Goal: Check status: Check status

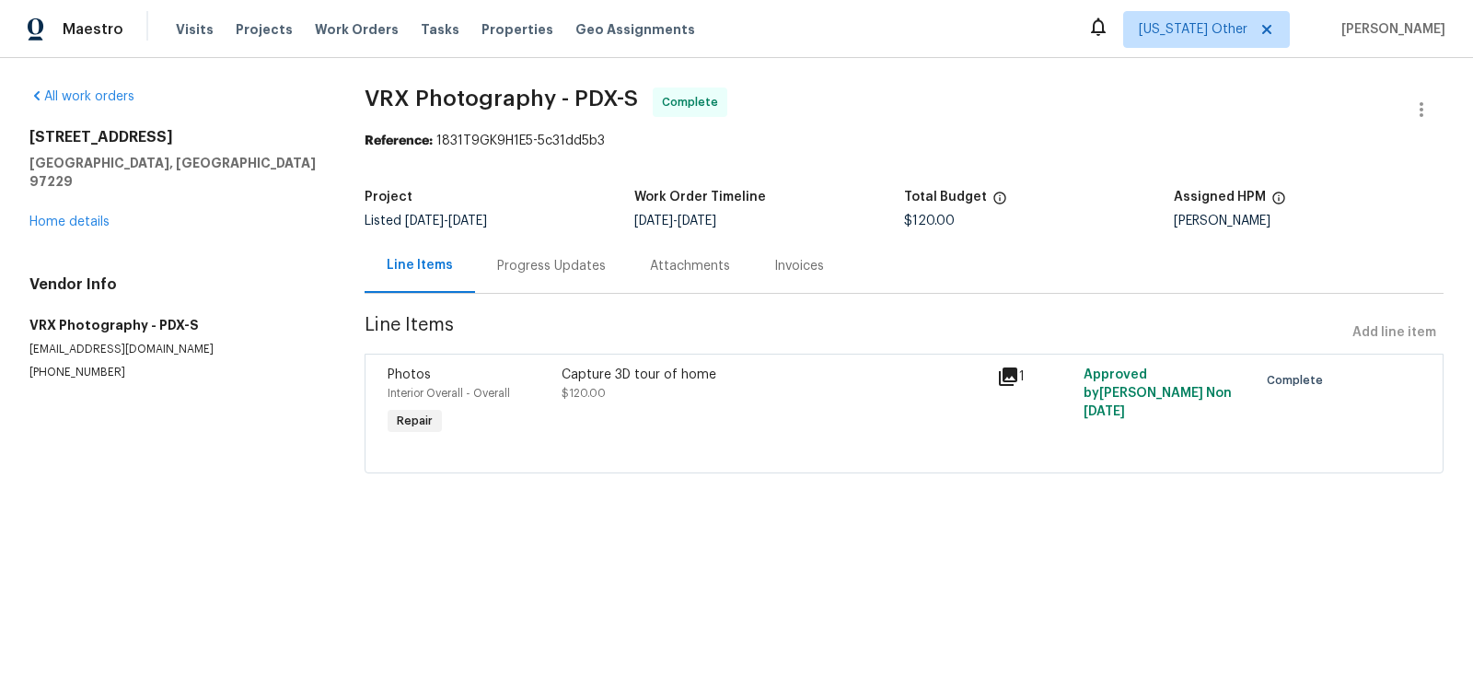
click at [517, 266] on div "Progress Updates" at bounding box center [551, 266] width 109 height 18
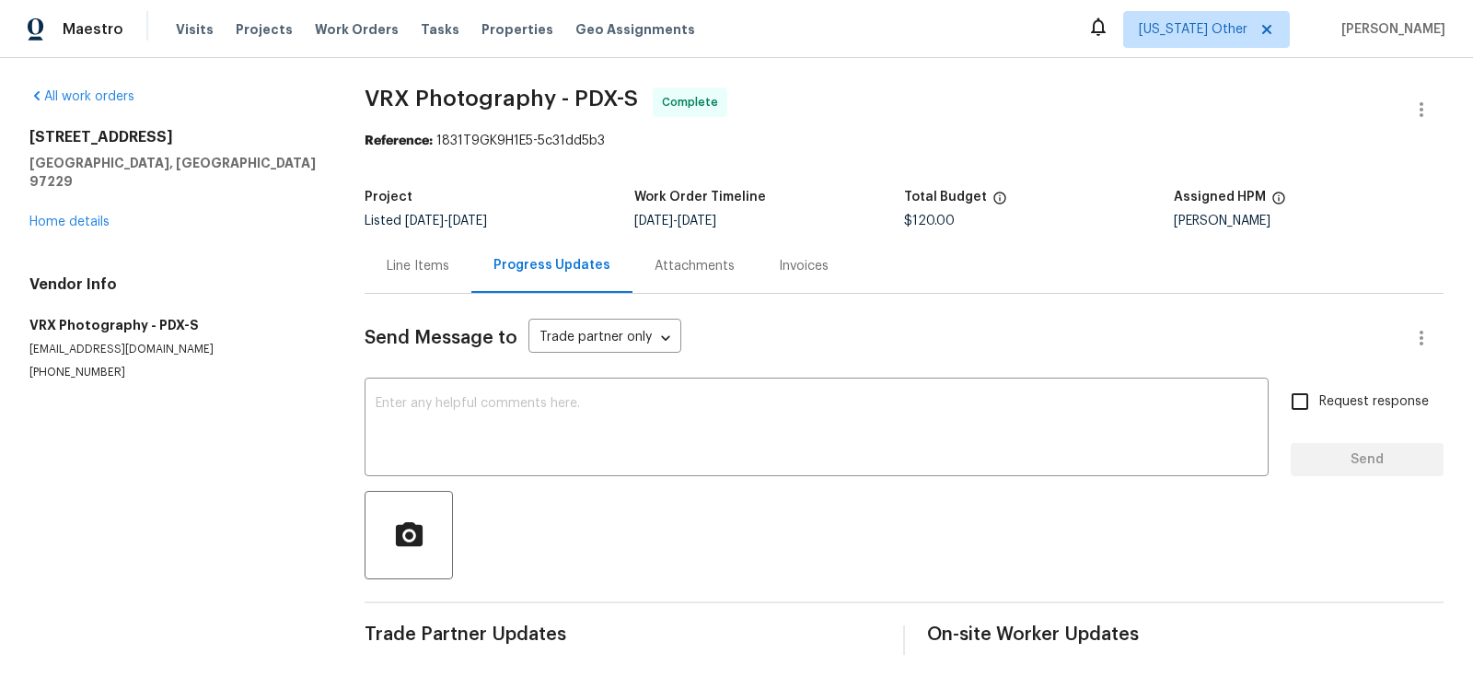
click at [761, 269] on div "Invoices" at bounding box center [804, 265] width 94 height 54
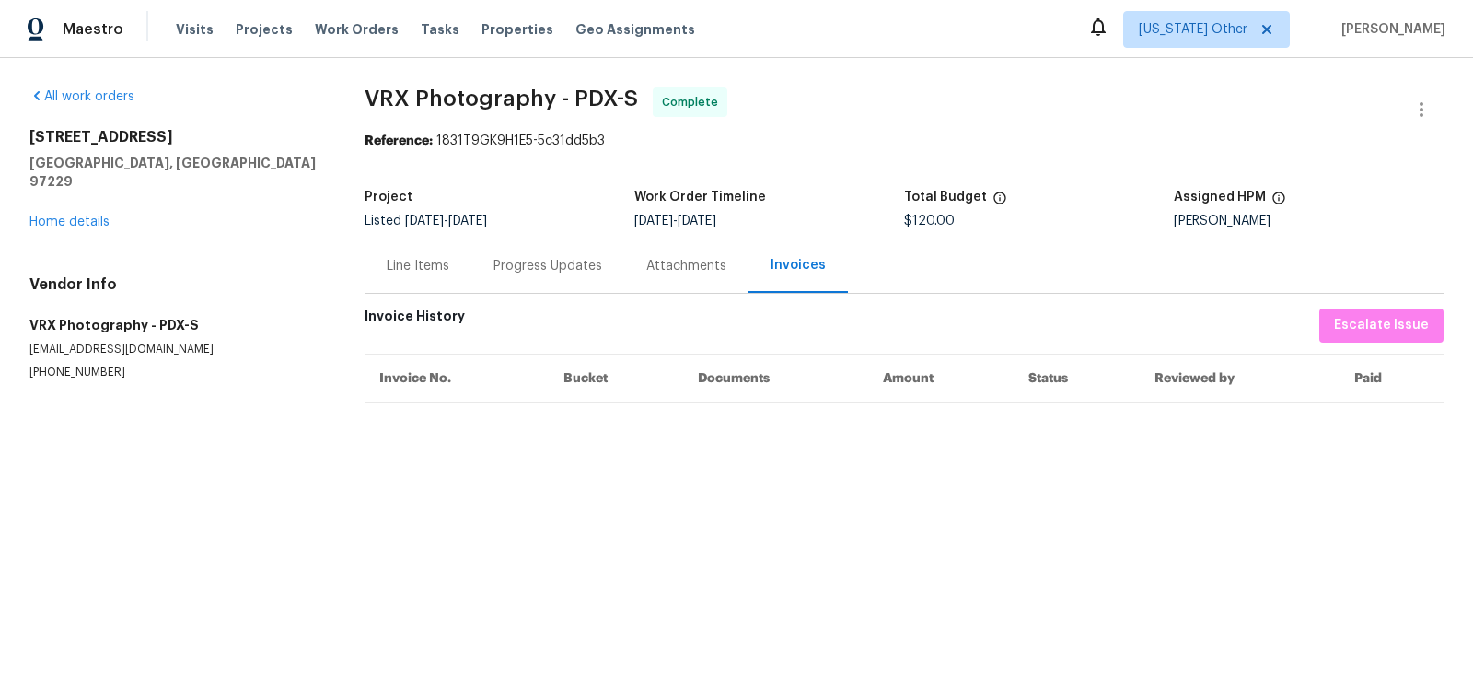
click at [698, 267] on div "Attachments" at bounding box center [686, 266] width 80 height 18
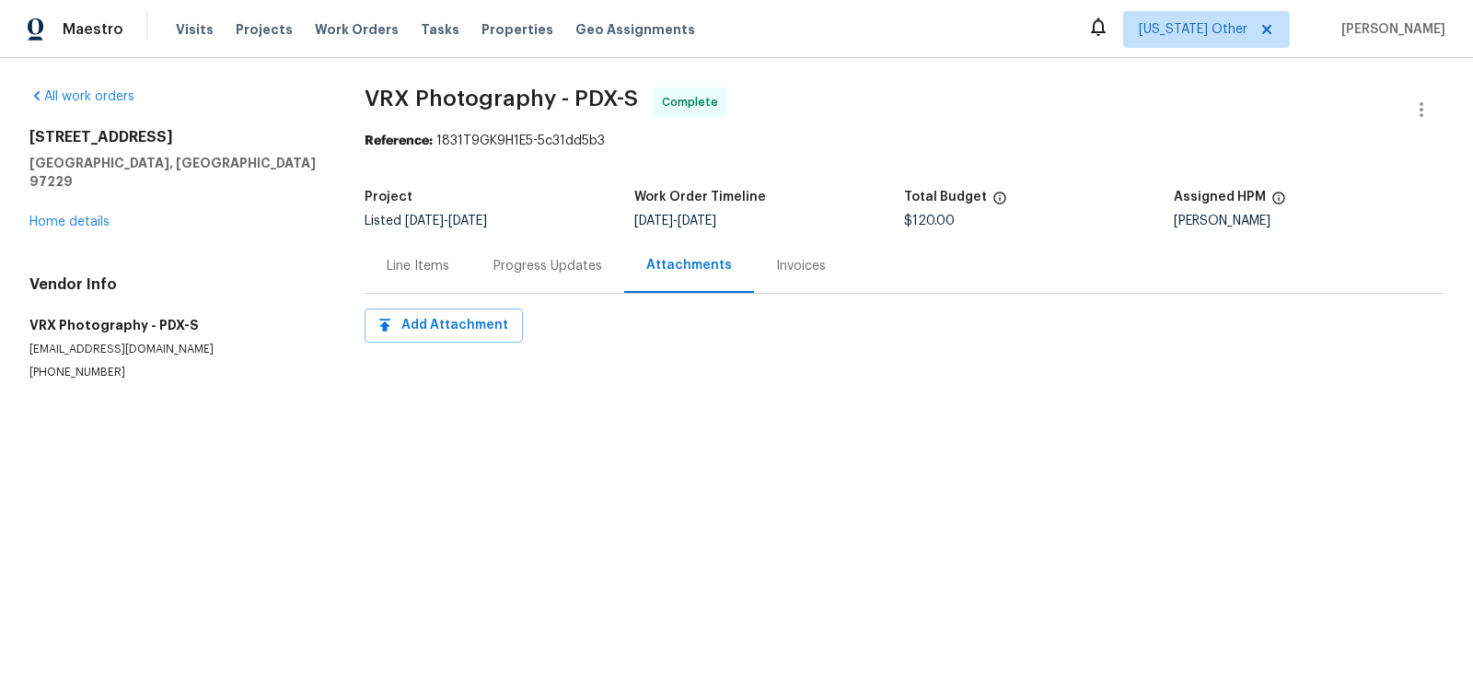
click at [411, 260] on div "Line Items" at bounding box center [418, 266] width 63 height 18
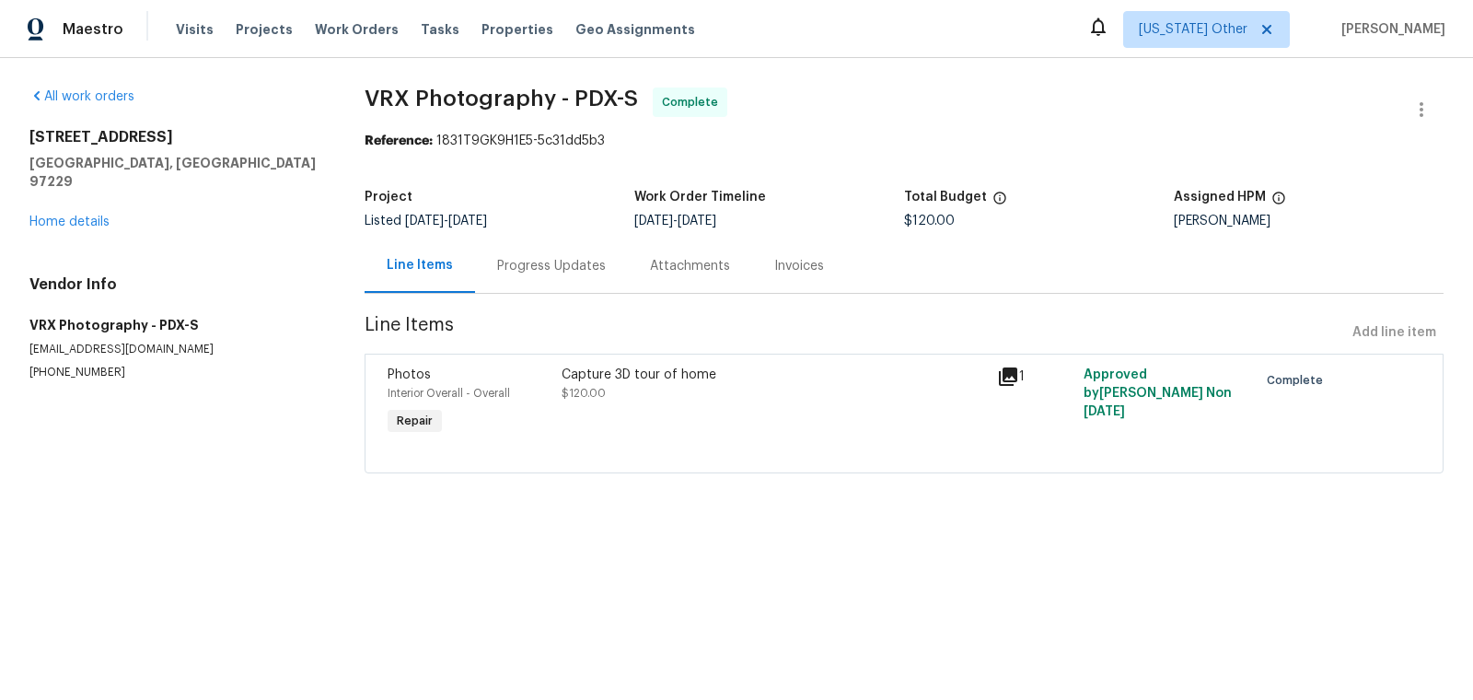
click at [1015, 374] on icon at bounding box center [1008, 376] width 18 height 18
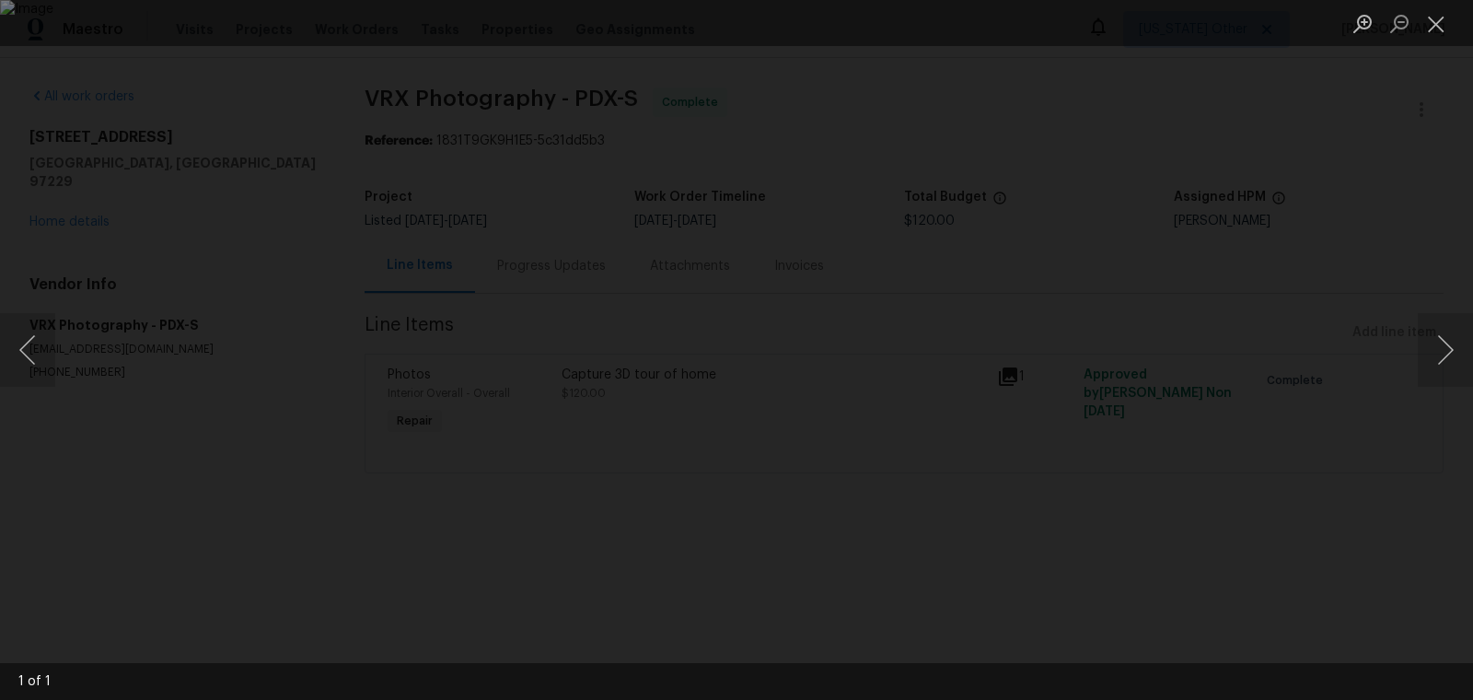
click at [1111, 413] on div "Lightbox" at bounding box center [736, 350] width 1473 height 700
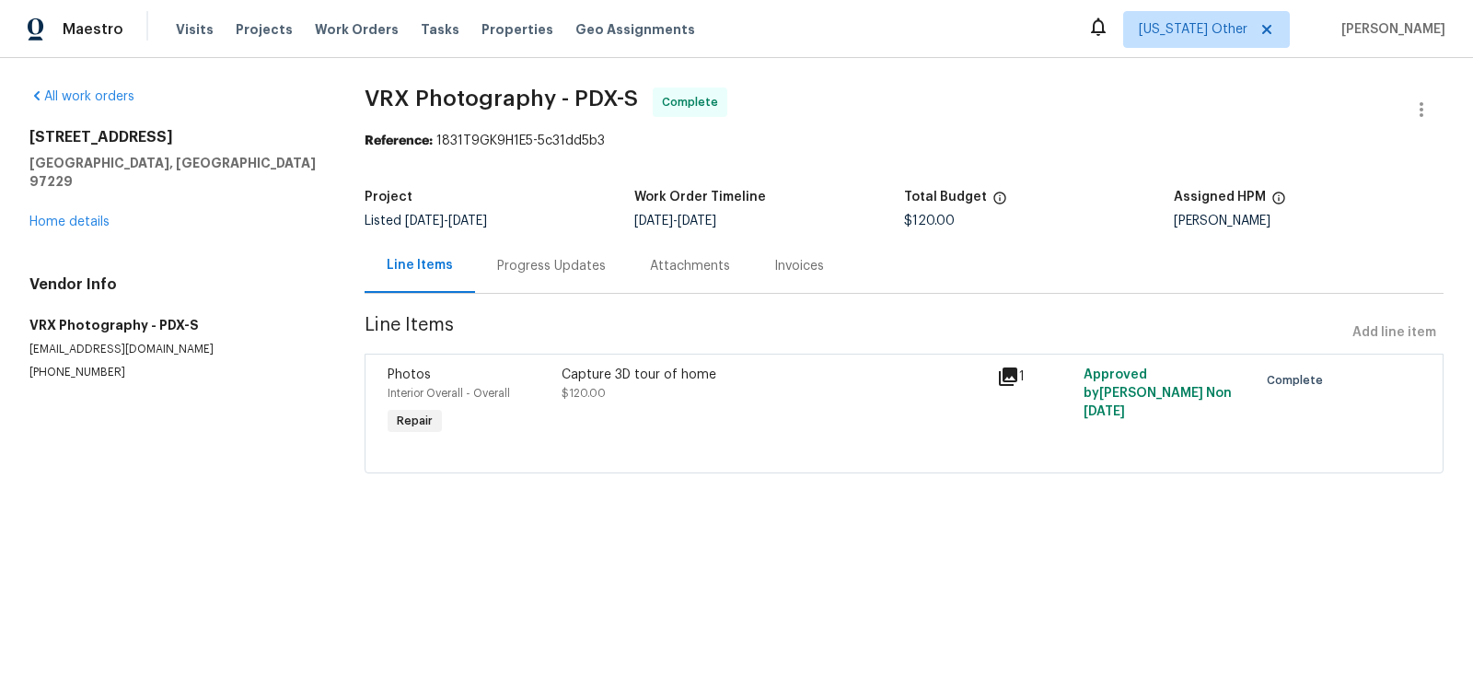
click at [719, 264] on div "Attachments" at bounding box center [690, 266] width 80 height 18
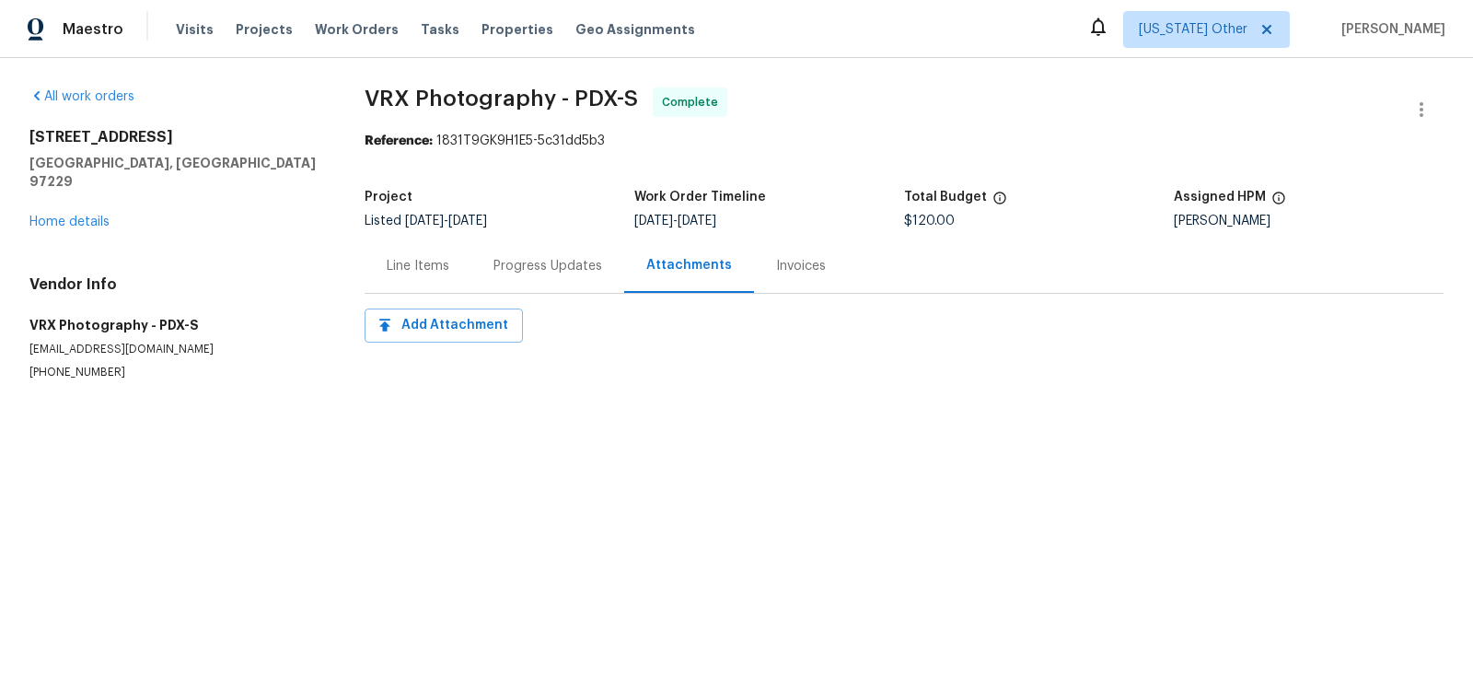
click at [776, 264] on div "Invoices" at bounding box center [801, 266] width 50 height 18
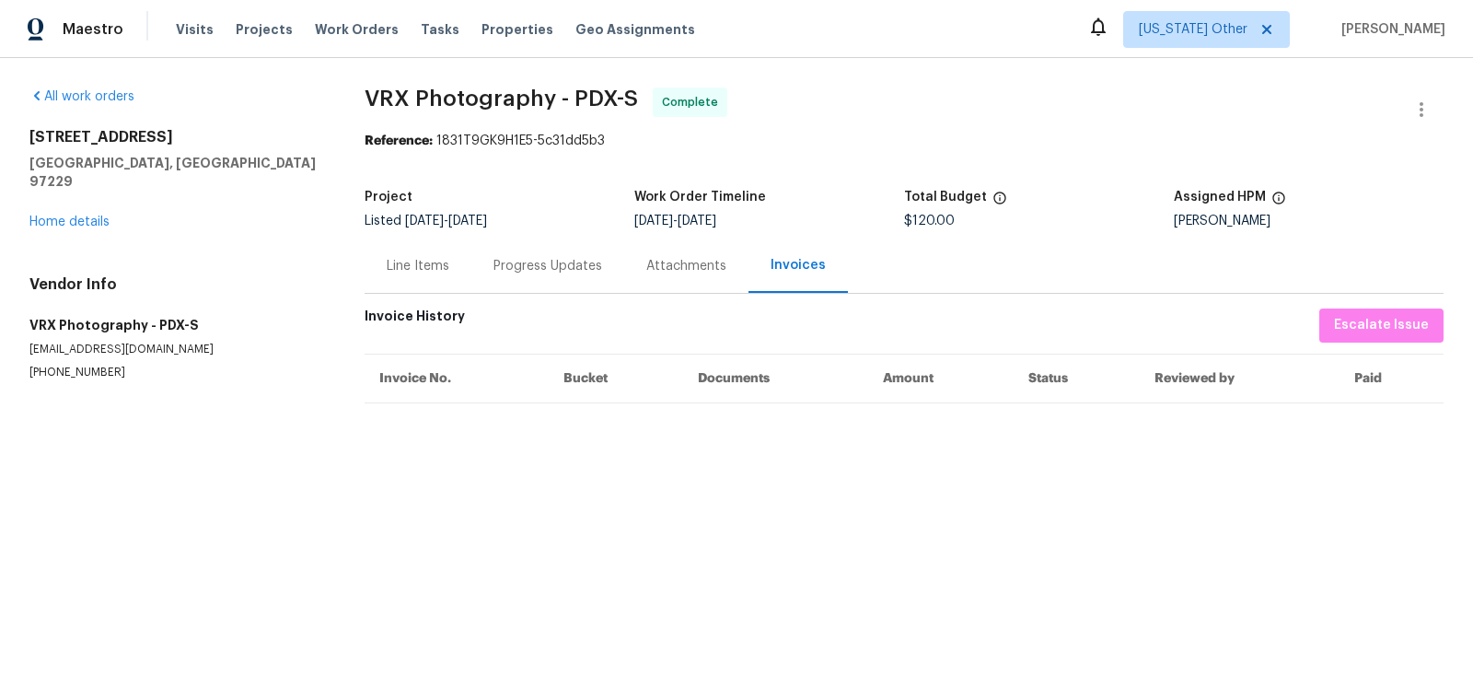
click at [421, 251] on div "Line Items" at bounding box center [418, 265] width 107 height 54
